Goal: Task Accomplishment & Management: Manage account settings

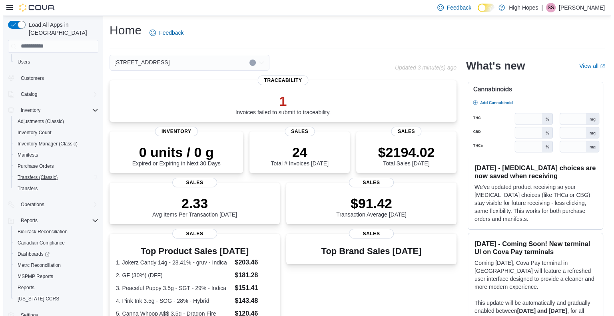
scroll to position [46, 0]
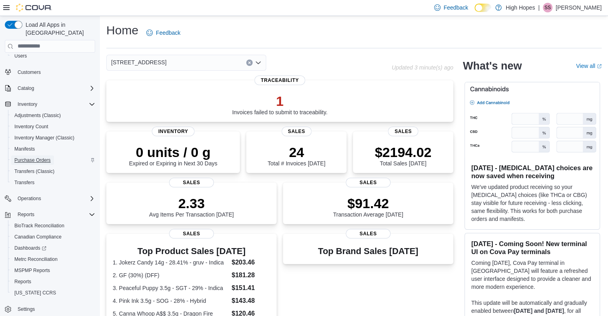
click at [32, 157] on span "Purchase Orders" at bounding box center [32, 160] width 36 height 6
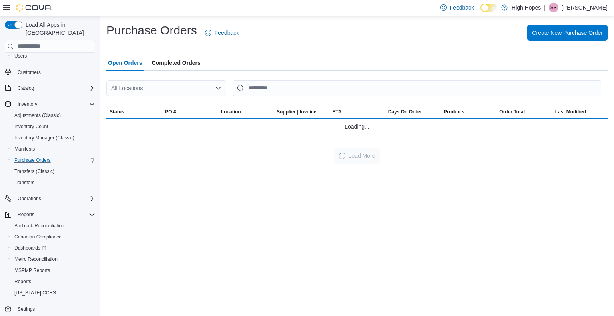
click at [168, 85] on div "All Locations" at bounding box center [166, 88] width 120 height 16
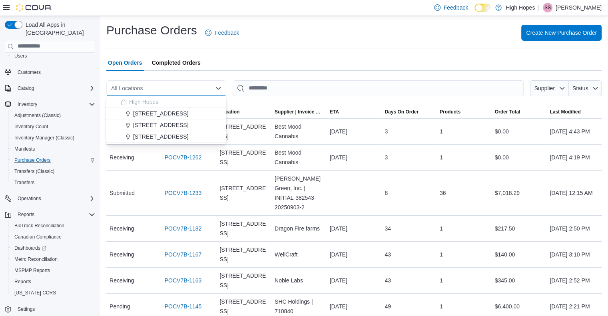
click at [160, 114] on span "110 Magnolia St" at bounding box center [160, 113] width 55 height 8
